Goal: Find specific page/section: Find specific page/section

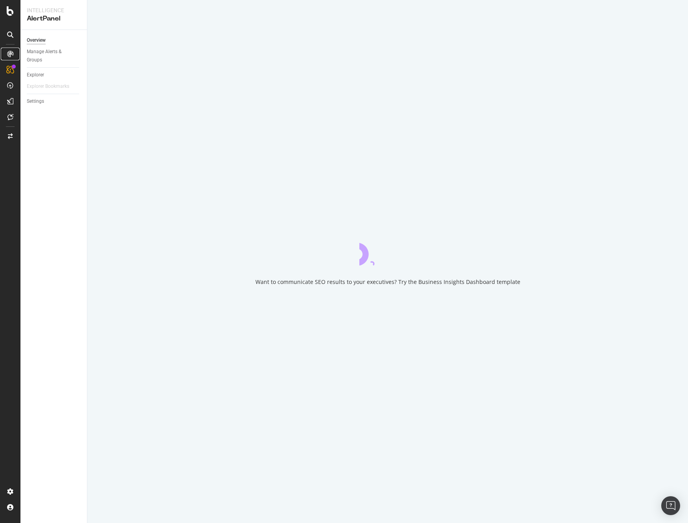
click at [9, 54] on icon at bounding box center [10, 54] width 6 height 6
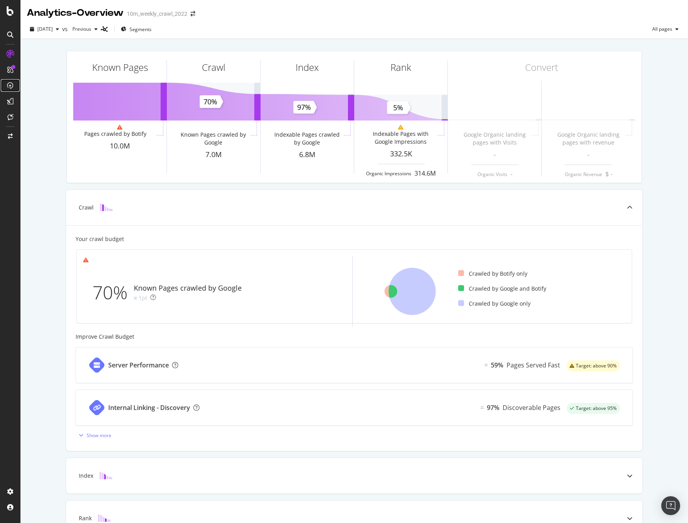
click at [12, 87] on icon at bounding box center [10, 85] width 6 height 6
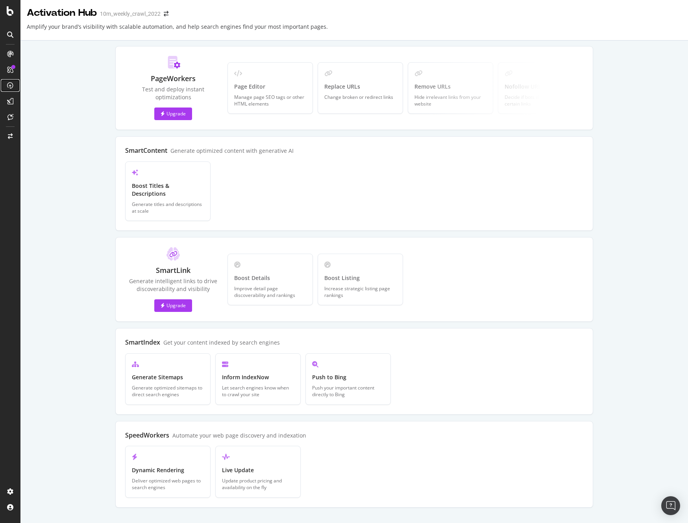
click at [11, 84] on icon at bounding box center [10, 85] width 6 height 6
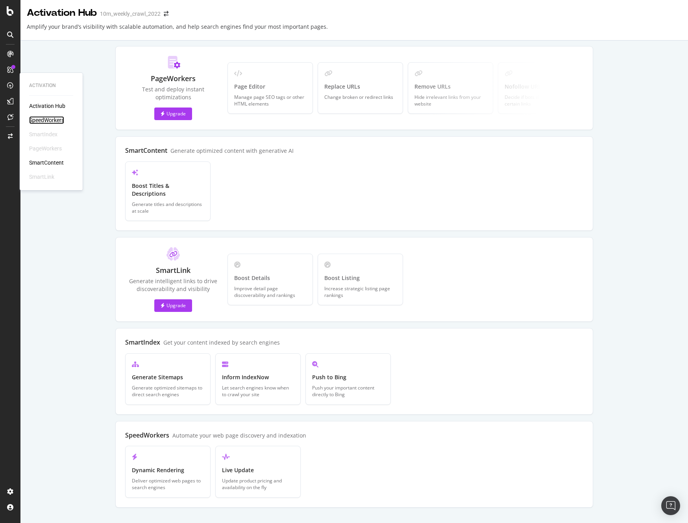
click at [49, 119] on div "SpeedWorkers" at bounding box center [46, 120] width 35 height 8
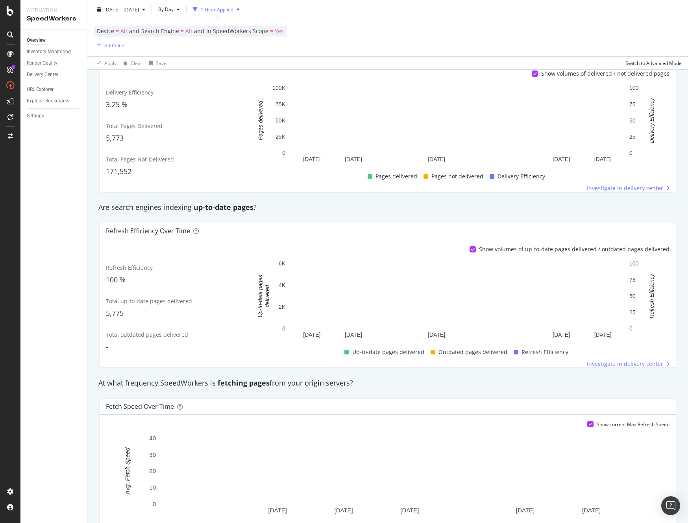
scroll to position [155, 0]
